Goal: Task Accomplishment & Management: Manage account settings

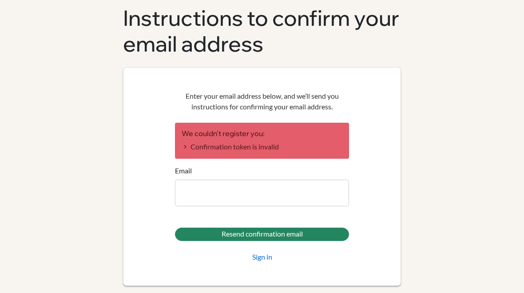
scroll to position [53, 0]
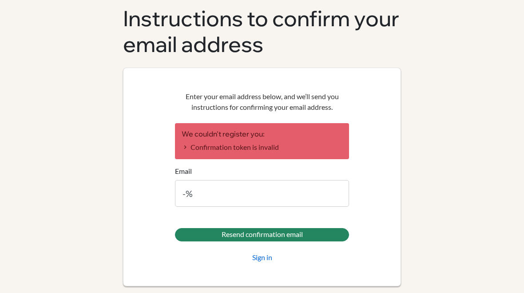
type input "-"
type input "[EMAIL_ADDRESS][DOMAIN_NAME]"
click at [259, 256] on link "Sign in" at bounding box center [262, 257] width 20 height 11
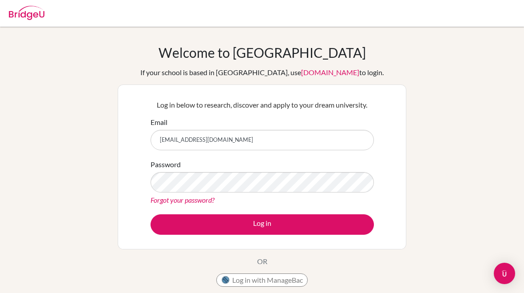
type input "[EMAIL_ADDRESS][DOMAIN_NAME]"
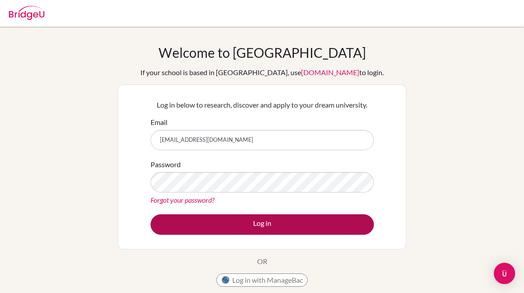
click at [211, 219] on button "Log in" at bounding box center [262, 224] width 223 height 20
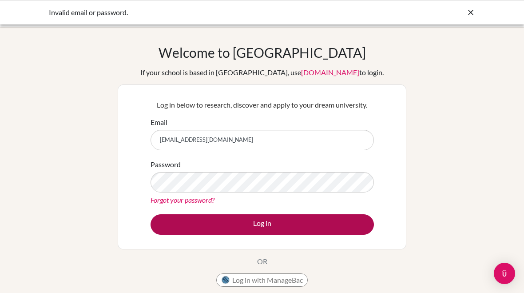
click at [217, 224] on button "Log in" at bounding box center [262, 224] width 223 height 20
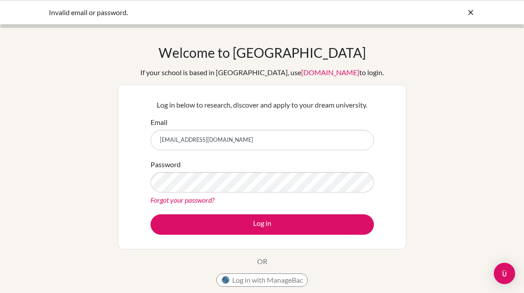
click at [189, 140] on input "[EMAIL_ADDRESS][DOMAIN_NAME]" at bounding box center [262, 140] width 223 height 20
type input "293_enkhjaragal.g@mbo.edu.mn"
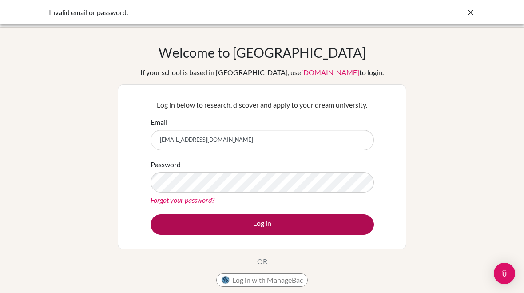
click at [212, 232] on button "Log in" at bounding box center [262, 224] width 223 height 20
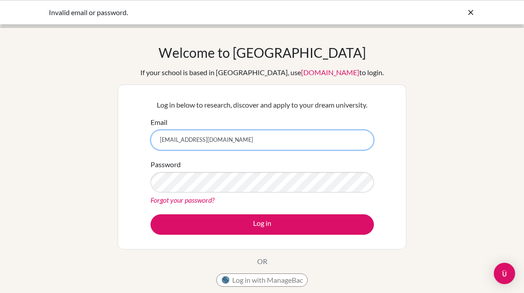
click at [193, 138] on input "293_enkhjaragal.g@mbo.edu.mn" at bounding box center [262, 140] width 223 height 20
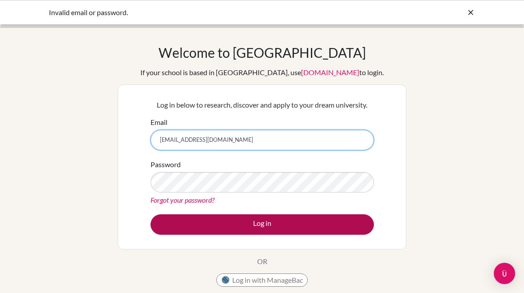
type input "[EMAIL_ADDRESS][DOMAIN_NAME]"
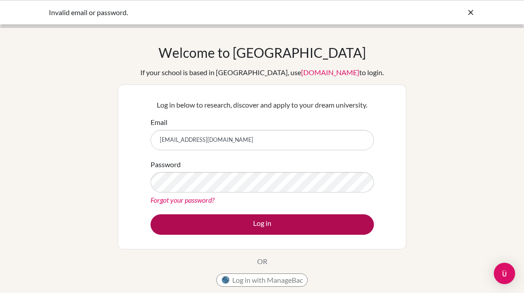
click at [205, 221] on button "Log in" at bounding box center [262, 224] width 223 height 20
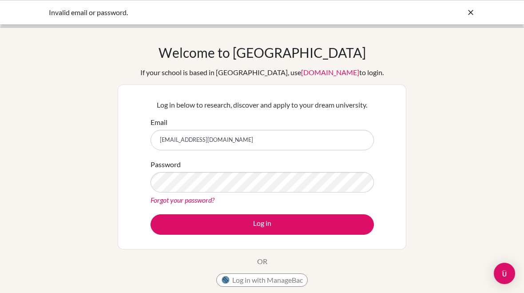
click at [205, 210] on form "Email [EMAIL_ADDRESS][DOMAIN_NAME] Password Forgot your password? Log in" at bounding box center [262, 176] width 223 height 118
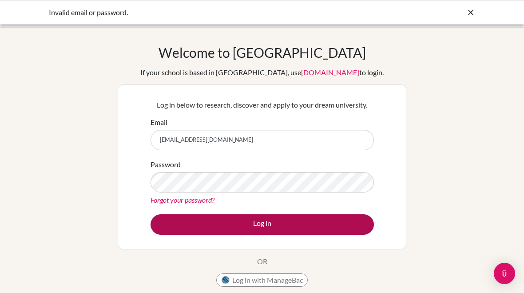
click at [229, 230] on button "Log in" at bounding box center [262, 224] width 223 height 20
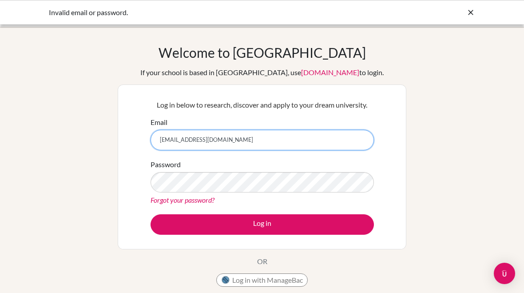
click at [190, 141] on input "[EMAIL_ADDRESS][DOMAIN_NAME]" at bounding box center [262, 140] width 223 height 20
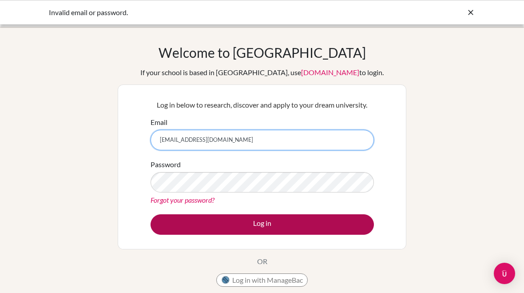
type input "293_enkhjaragal.g@mbo.edu.mn"
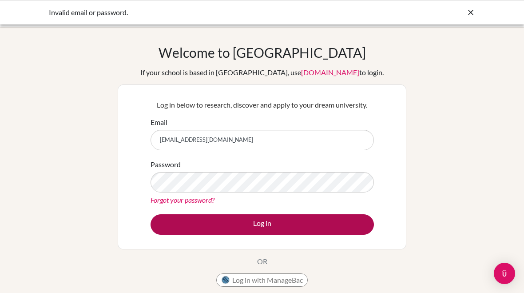
click at [227, 220] on button "Log in" at bounding box center [262, 224] width 223 height 20
click at [188, 224] on button "Log in" at bounding box center [262, 224] width 223 height 20
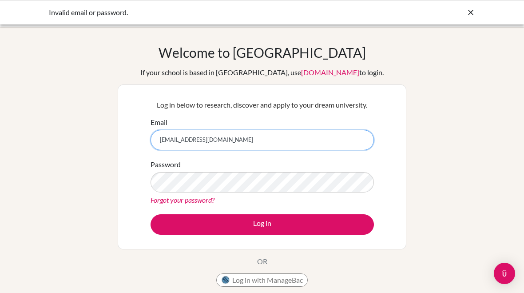
click at [191, 141] on input "[EMAIL_ADDRESS][DOMAIN_NAME]" at bounding box center [262, 140] width 223 height 20
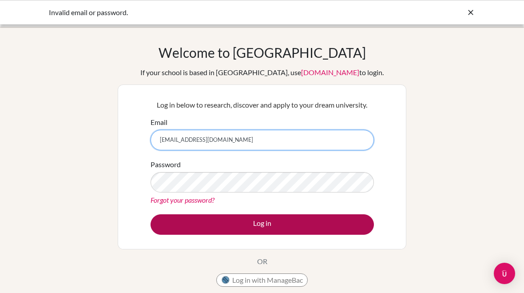
type input "[EMAIL_ADDRESS][DOMAIN_NAME]"
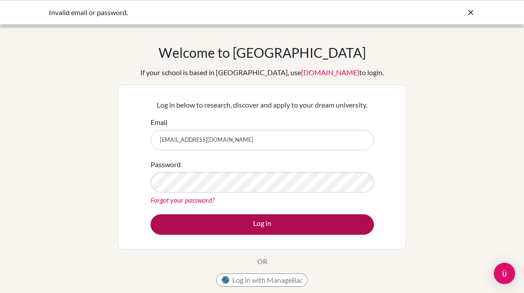
click at [220, 225] on button "Log in" at bounding box center [262, 224] width 223 height 20
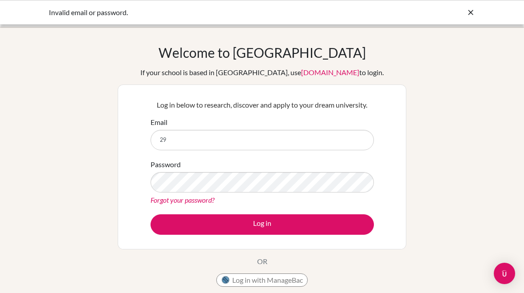
type input "2"
type input "[EMAIL_ADDRESS][DOMAIN_NAME]"
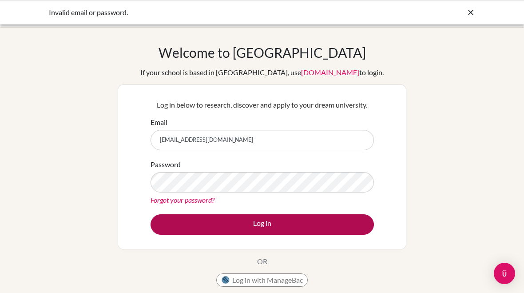
click at [247, 218] on button "Log in" at bounding box center [262, 224] width 223 height 20
type input "2"
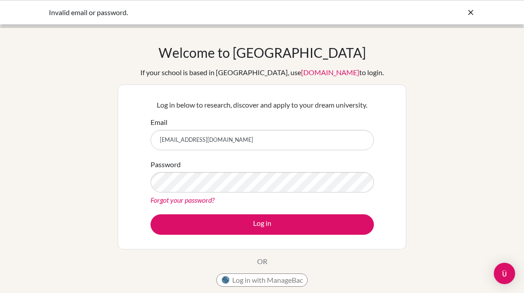
type input "enkhjargal8855@gmail.com"
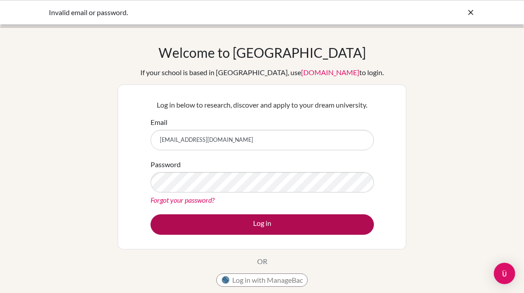
click at [174, 224] on button "Log in" at bounding box center [262, 224] width 223 height 20
